Goal: Information Seeking & Learning: Learn about a topic

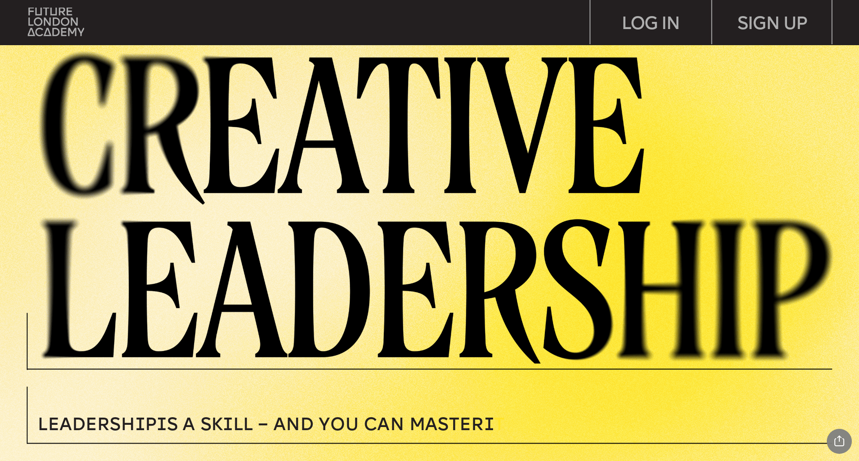
click at [306, 297] on img at bounding box center [444, 205] width 829 height 318
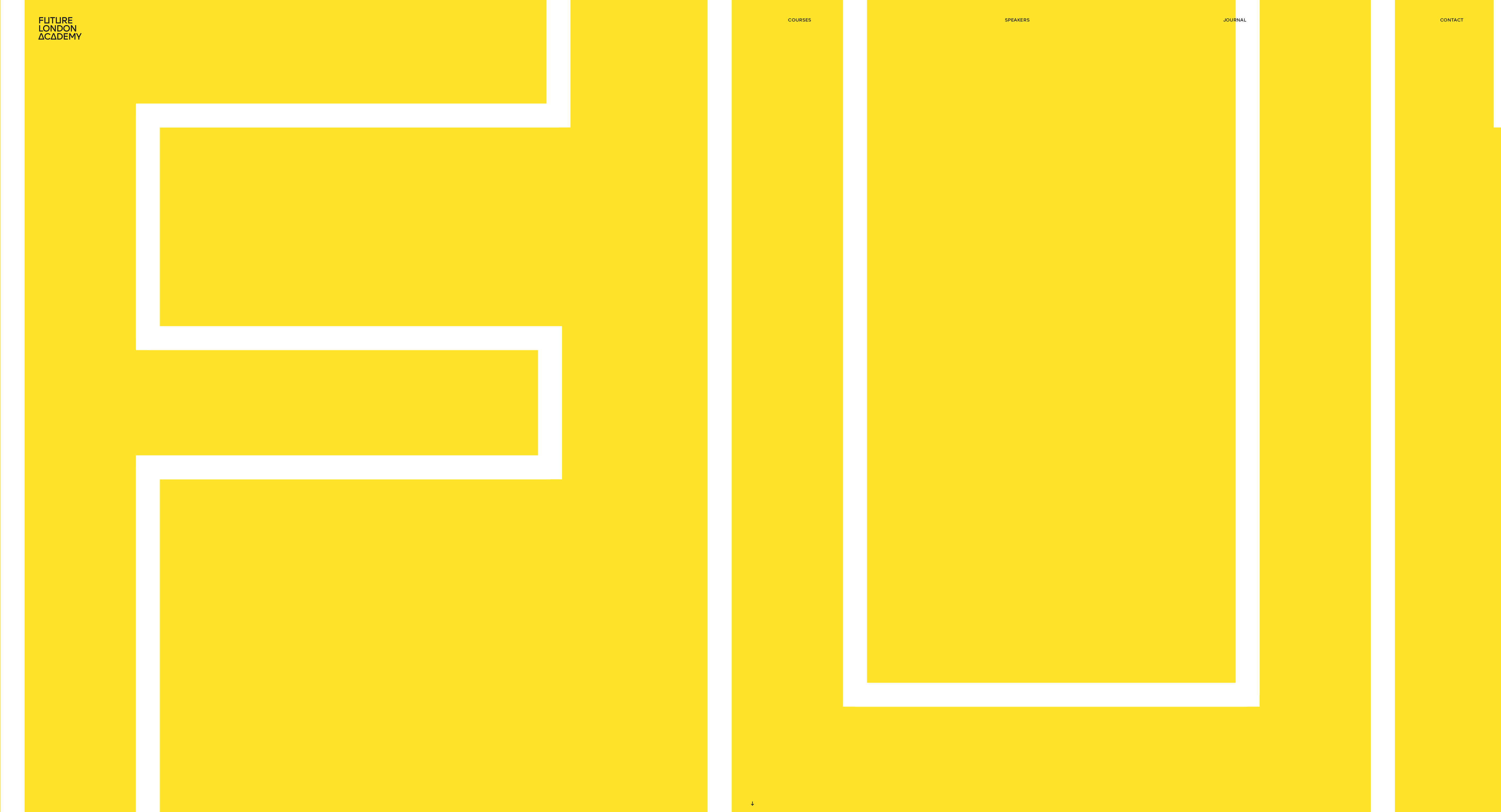
click at [56, 23] on icon at bounding box center [60, 28] width 46 height 23
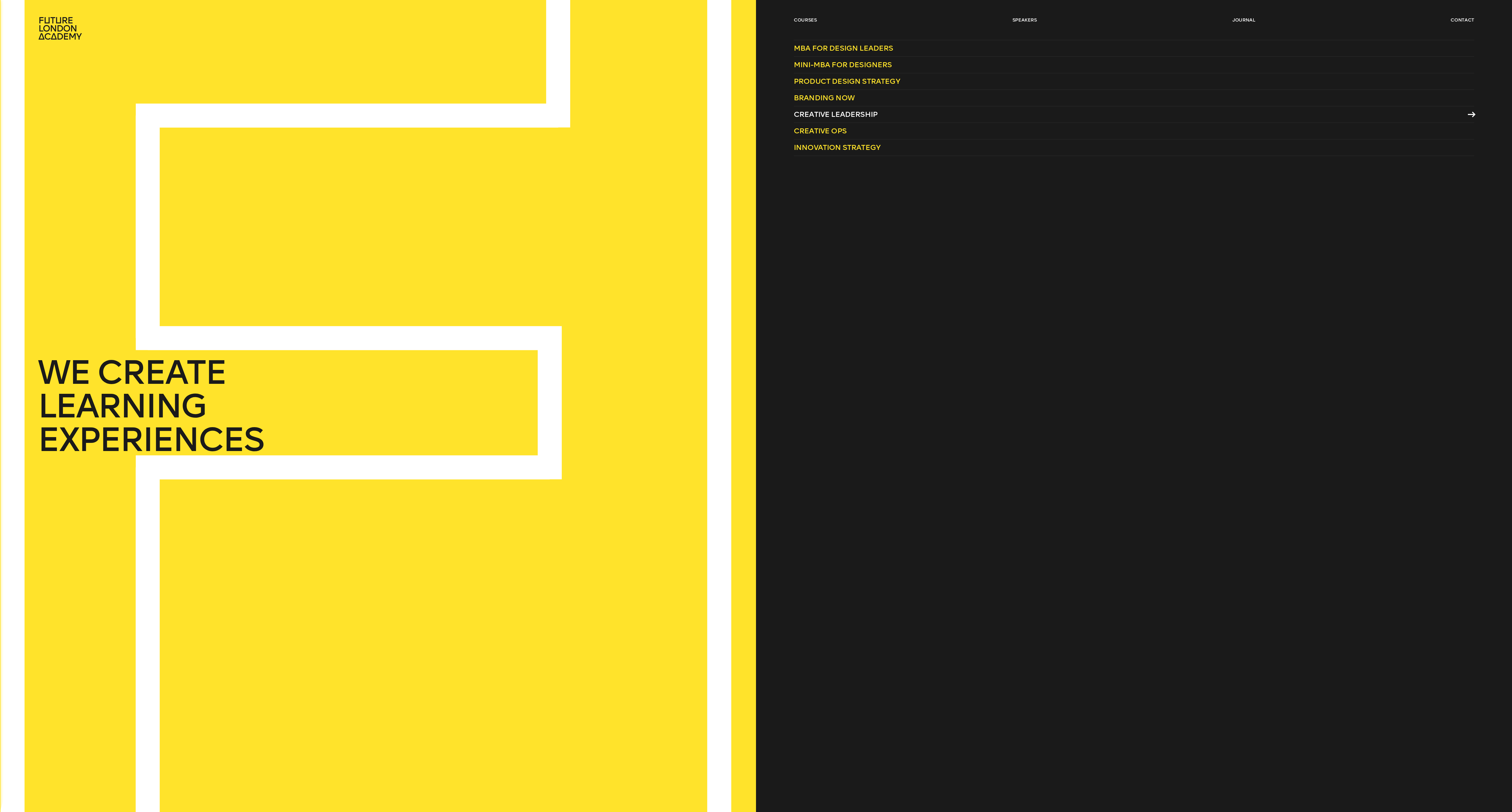
click at [500, 111] on link "Creative Leadership" at bounding box center [1133, 114] width 680 height 16
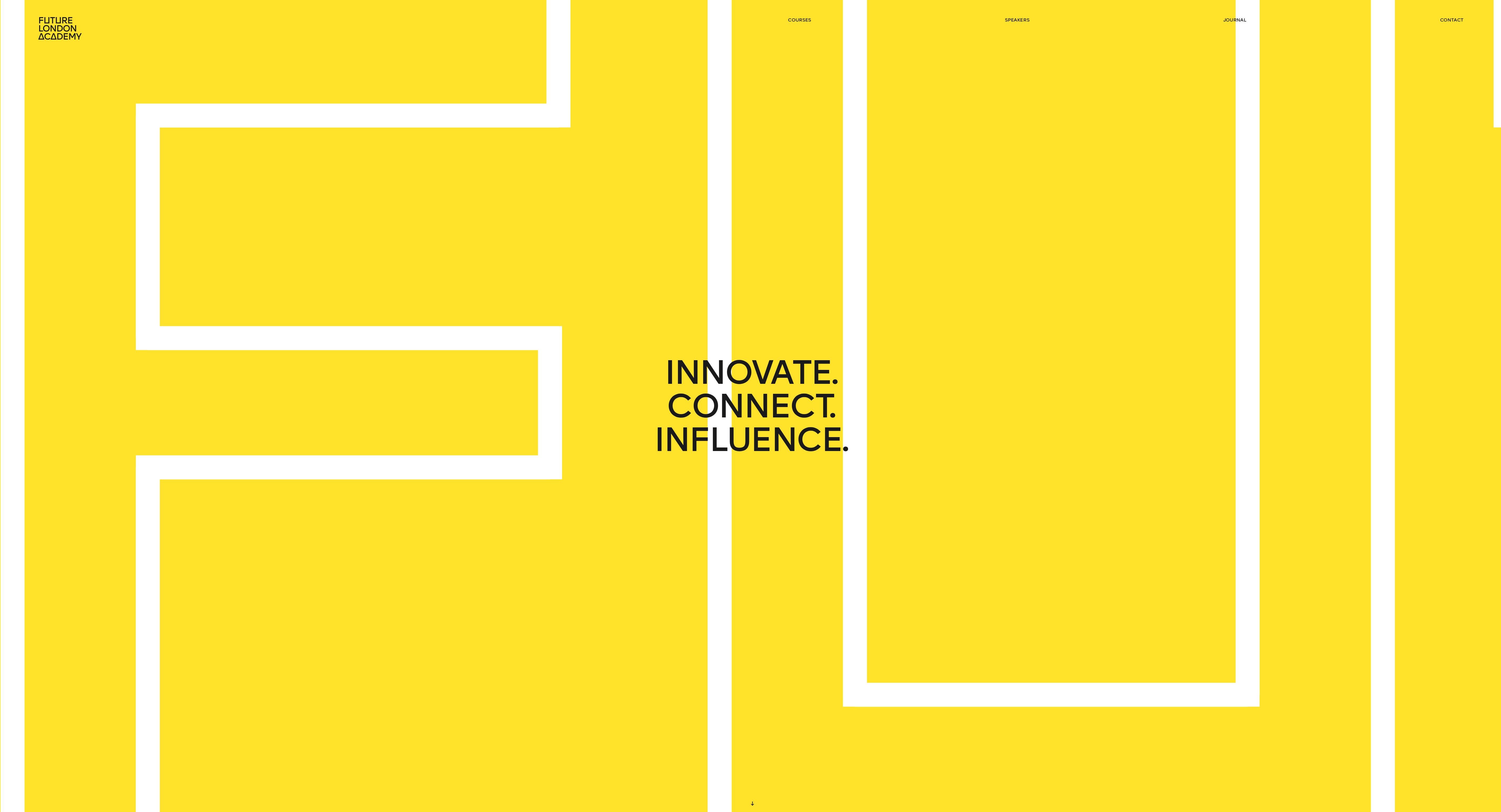
click at [500, 26] on ul "courses speakers journal contact" at bounding box center [1126, 28] width 675 height 23
click at [500, 21] on link "contact" at bounding box center [1452, 20] width 23 height 6
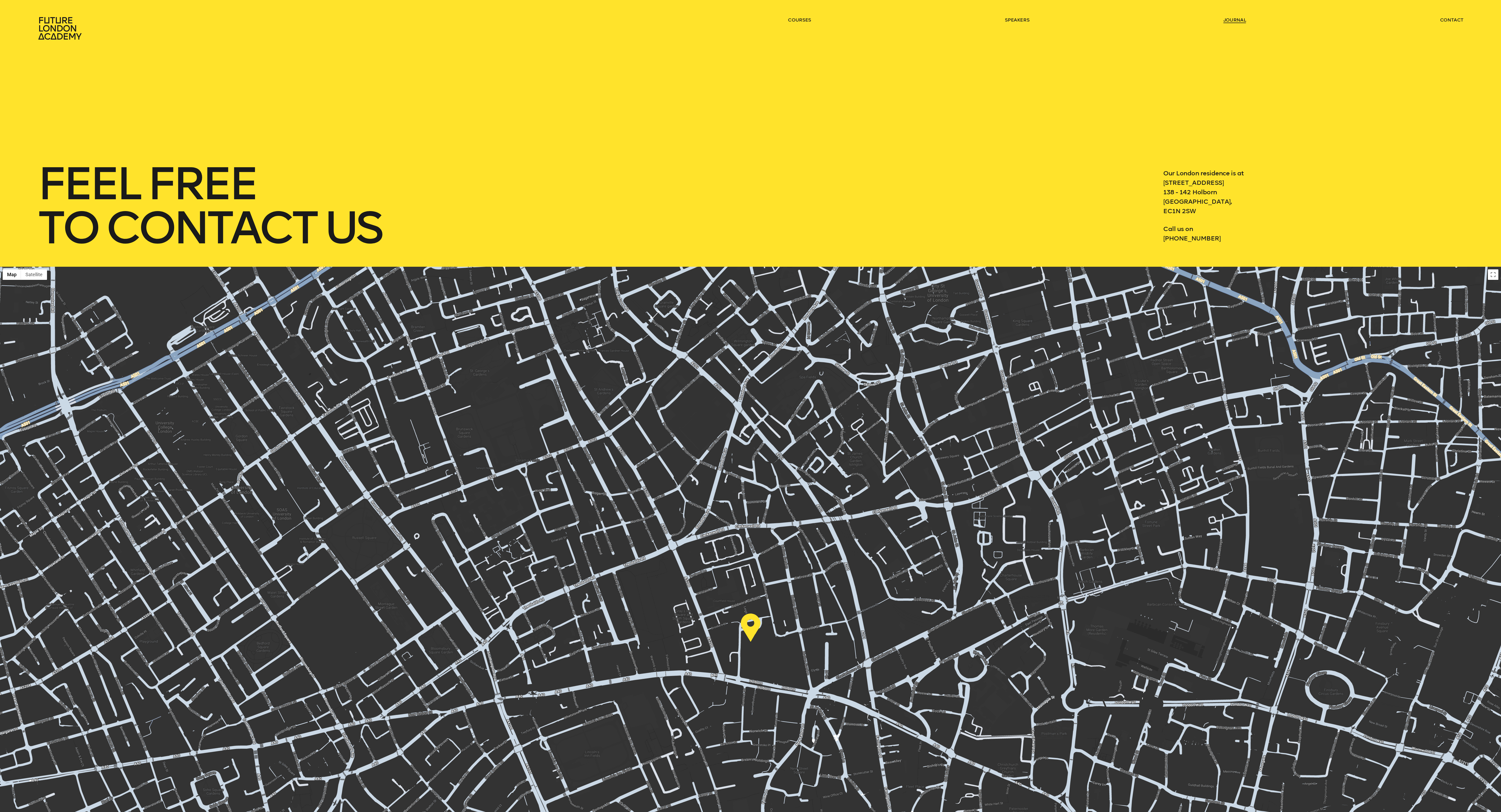
click at [500, 21] on link "journal" at bounding box center [1234, 20] width 23 height 6
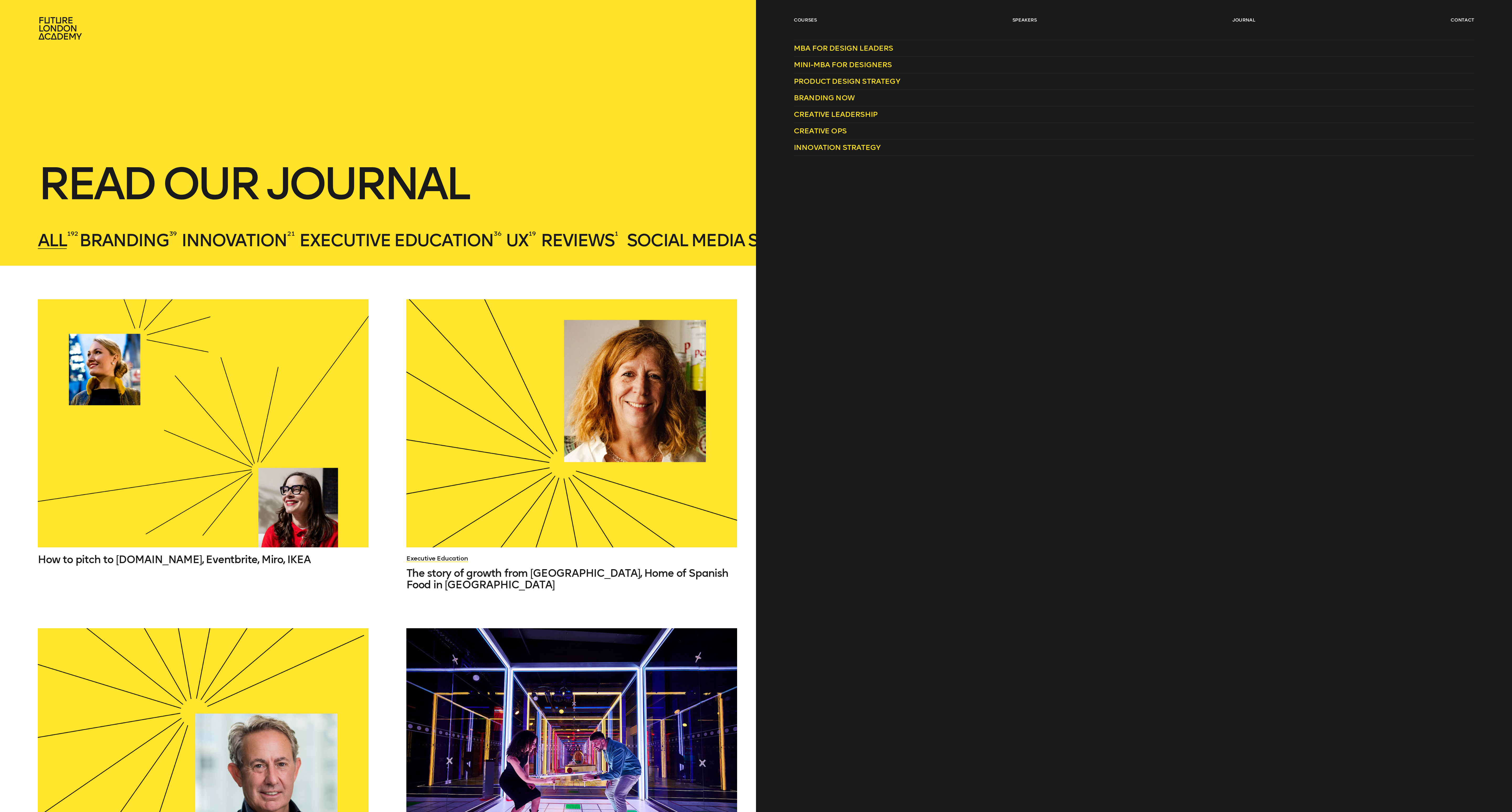
click at [500, 21] on div "courses speakers journal contact" at bounding box center [756, 28] width 1512 height 23
click at [500, 113] on span "Creative Leadership" at bounding box center [835, 114] width 84 height 9
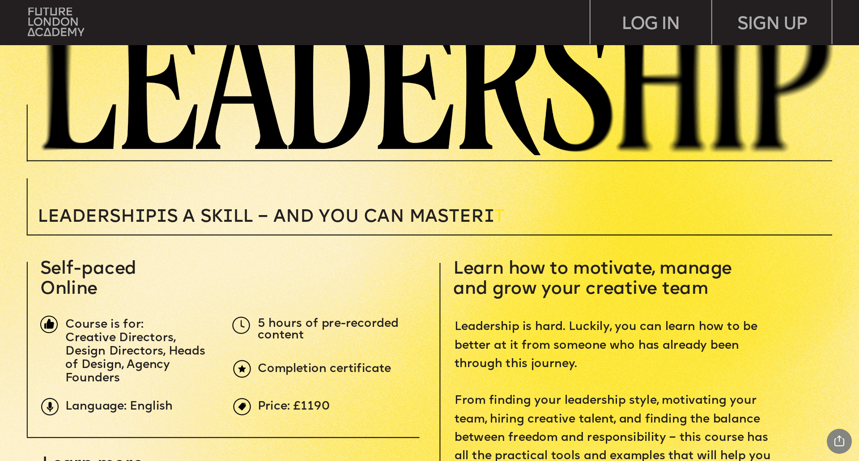
scroll to position [224, 0]
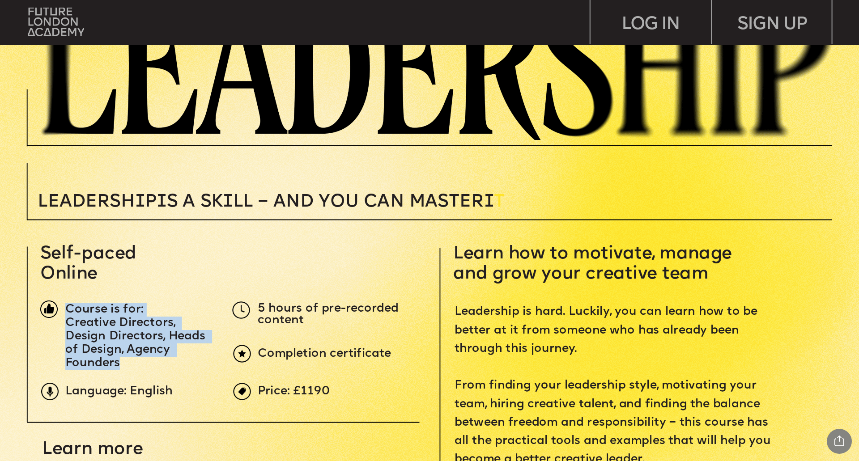
drag, startPoint x: 82, startPoint y: 343, endPoint x: 67, endPoint y: 312, distance: 34.4
click at [67, 312] on div "Course is for: Creative Directors, Design Directors, Heads of Design, Agency Fo…" at bounding box center [139, 336] width 148 height 67
copy div "Course is for: Creative Directors, Design Directors, Heads of Design, Agency Fo…"
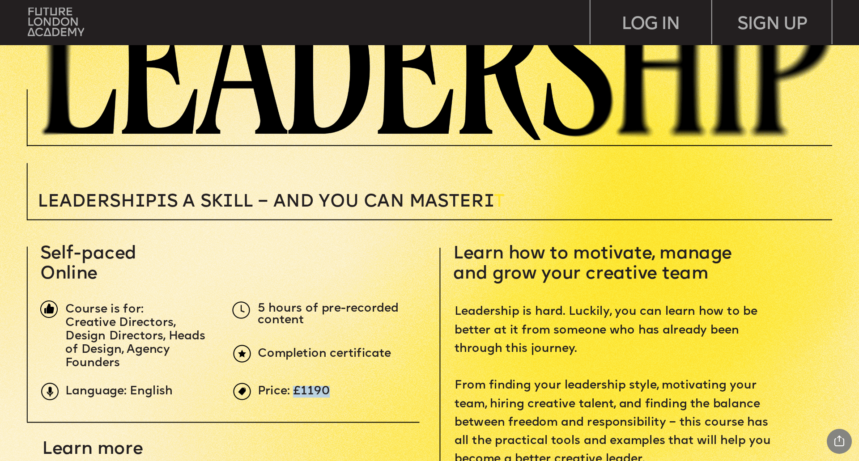
drag, startPoint x: 338, startPoint y: 388, endPoint x: 296, endPoint y: 394, distance: 42.5
click at [296, 394] on p "Price: £1190" at bounding box center [459, 392] width 402 height 12
copy span "£1190"
click at [29, 22] on img at bounding box center [56, 22] width 56 height 29
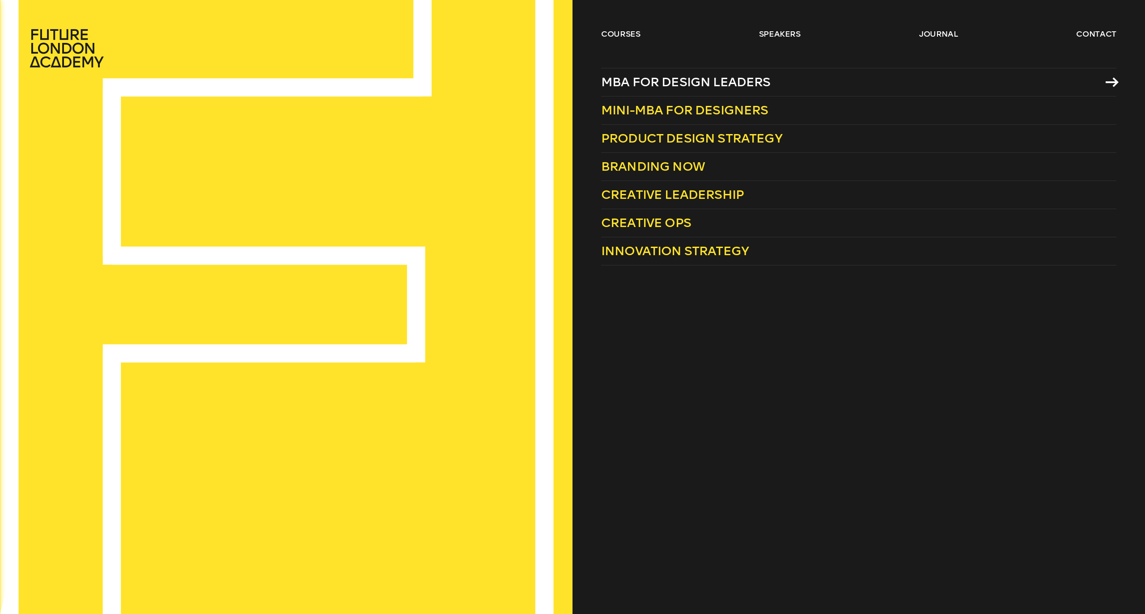
click at [624, 76] on span "MBA for Design Leaders" at bounding box center [685, 82] width 169 height 15
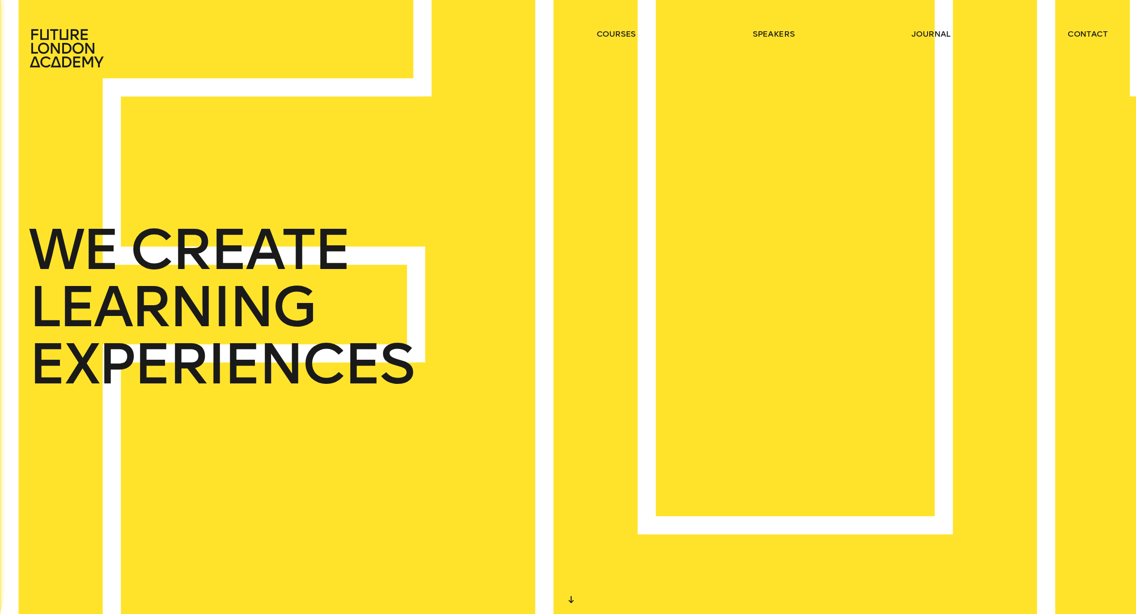
click at [941, 30] on link "journal" at bounding box center [930, 34] width 39 height 11
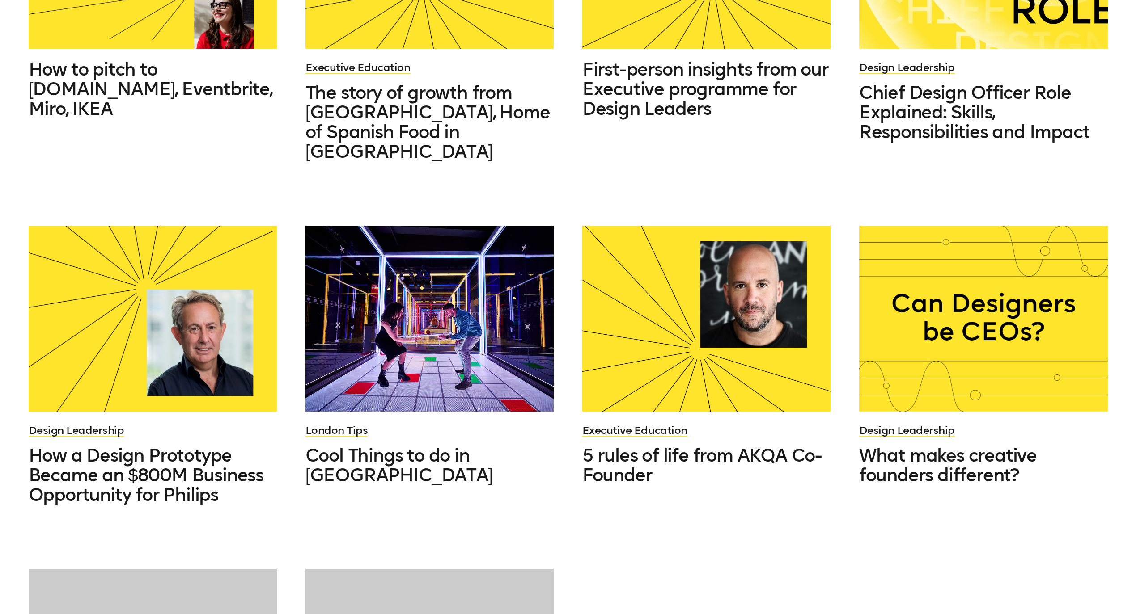
scroll to position [894, 0]
